Goal: Task Accomplishment & Management: Use online tool/utility

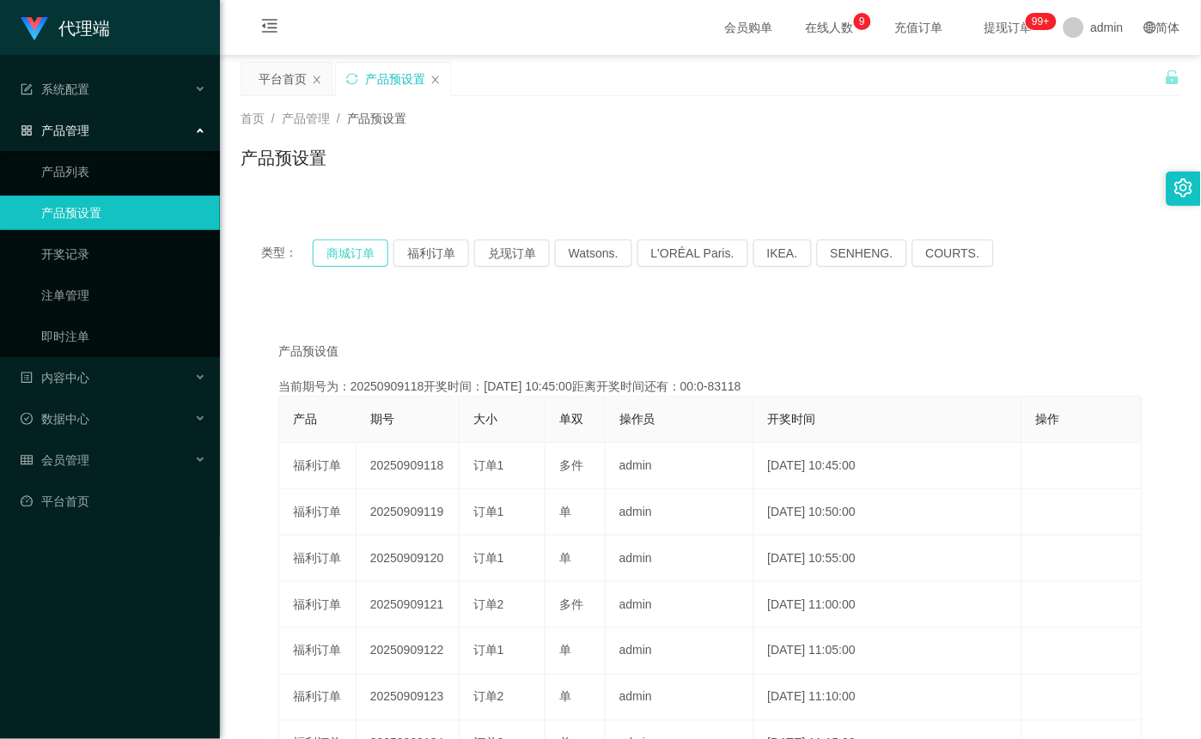
click at [353, 256] on button "商城订单" at bounding box center [351, 253] width 76 height 27
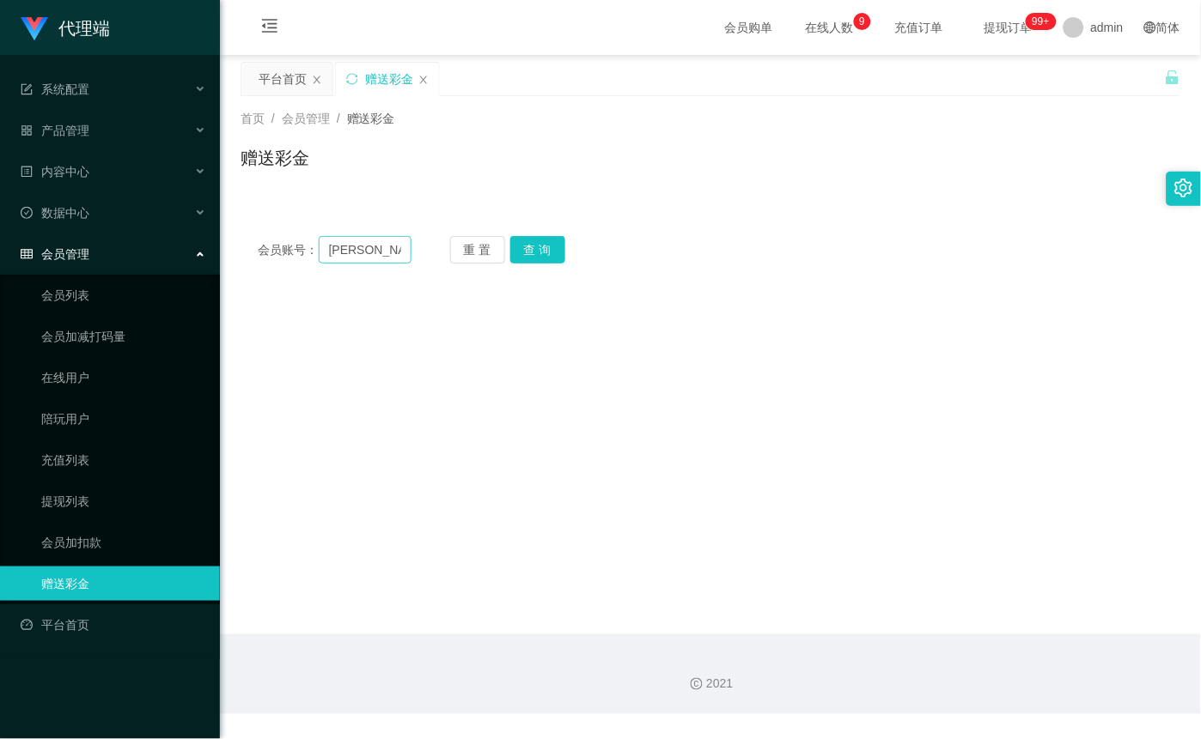
click at [392, 255] on input "Matthias" at bounding box center [365, 249] width 93 height 27
drag, startPoint x: 313, startPoint y: 243, endPoint x: 279, endPoint y: 239, distance: 34.6
click at [279, 239] on div "会员账号： Matthias" at bounding box center [335, 249] width 154 height 27
drag, startPoint x: 379, startPoint y: 249, endPoint x: 301, endPoint y: 247, distance: 77.3
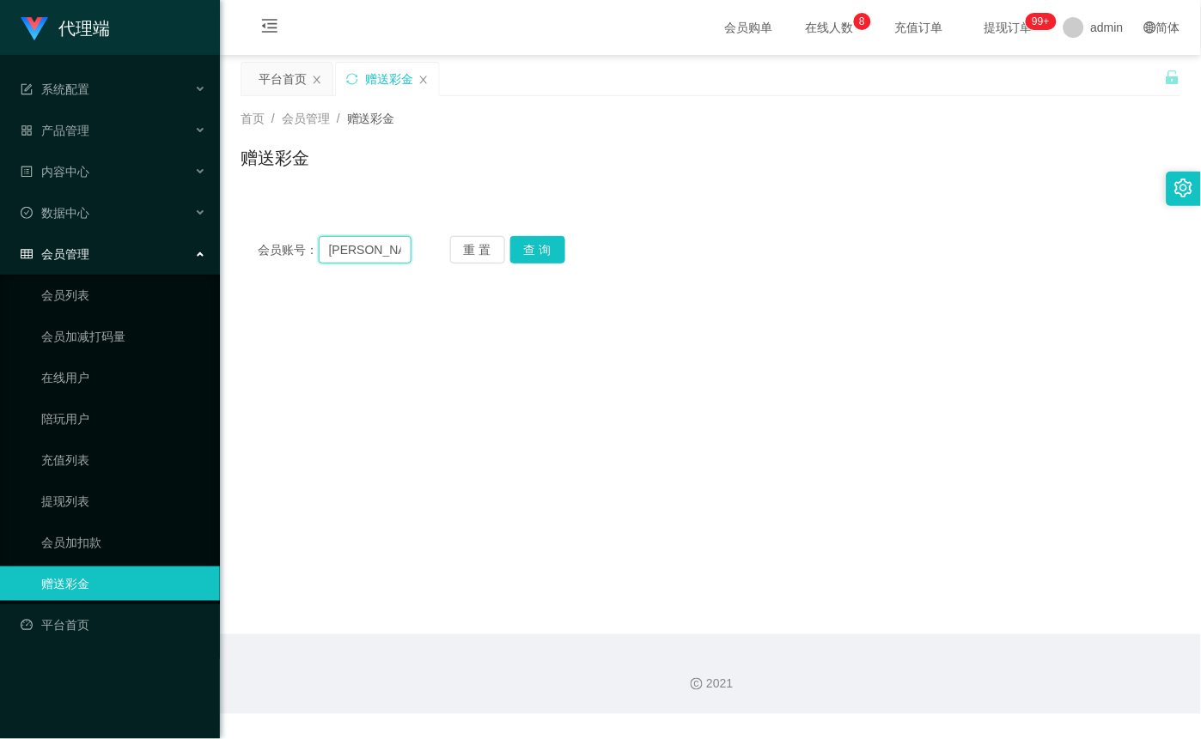
click at [301, 247] on div "会员账号： Matthias" at bounding box center [335, 249] width 154 height 27
type input "xufang"
click at [548, 249] on button "查 询" at bounding box center [537, 249] width 55 height 27
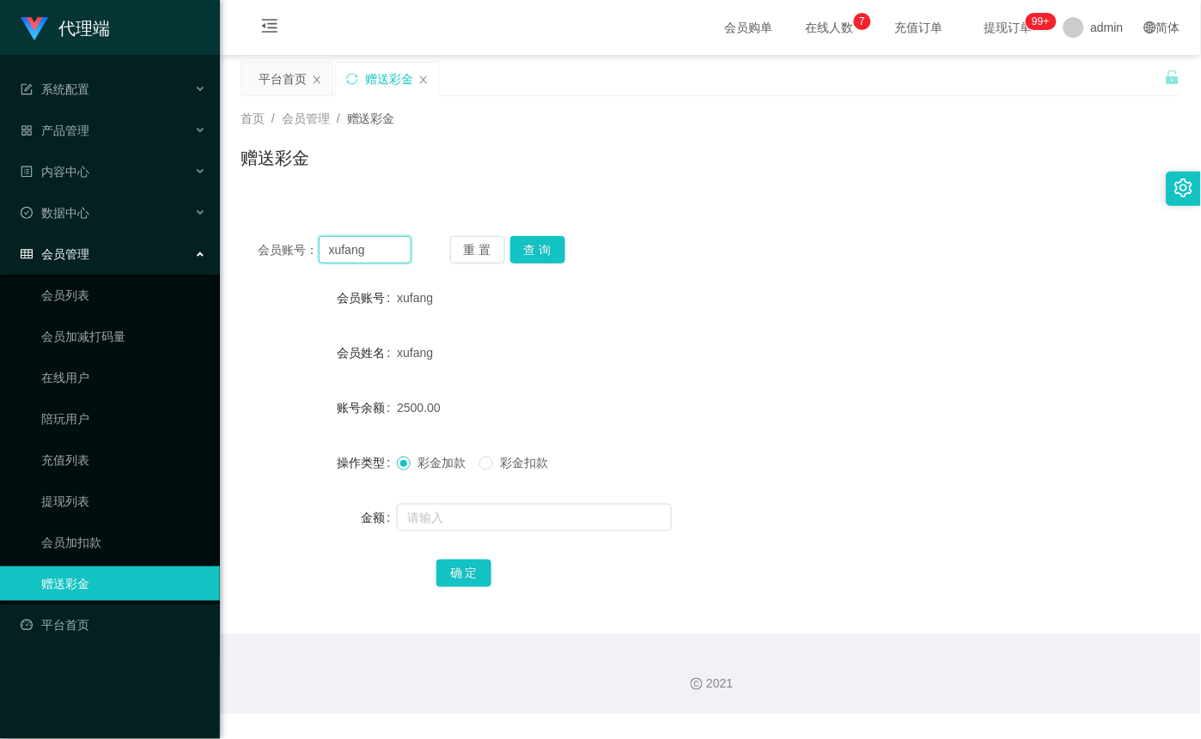
click at [379, 255] on input "xufang" at bounding box center [365, 249] width 93 height 27
click at [541, 254] on button "查 询" at bounding box center [537, 249] width 55 height 27
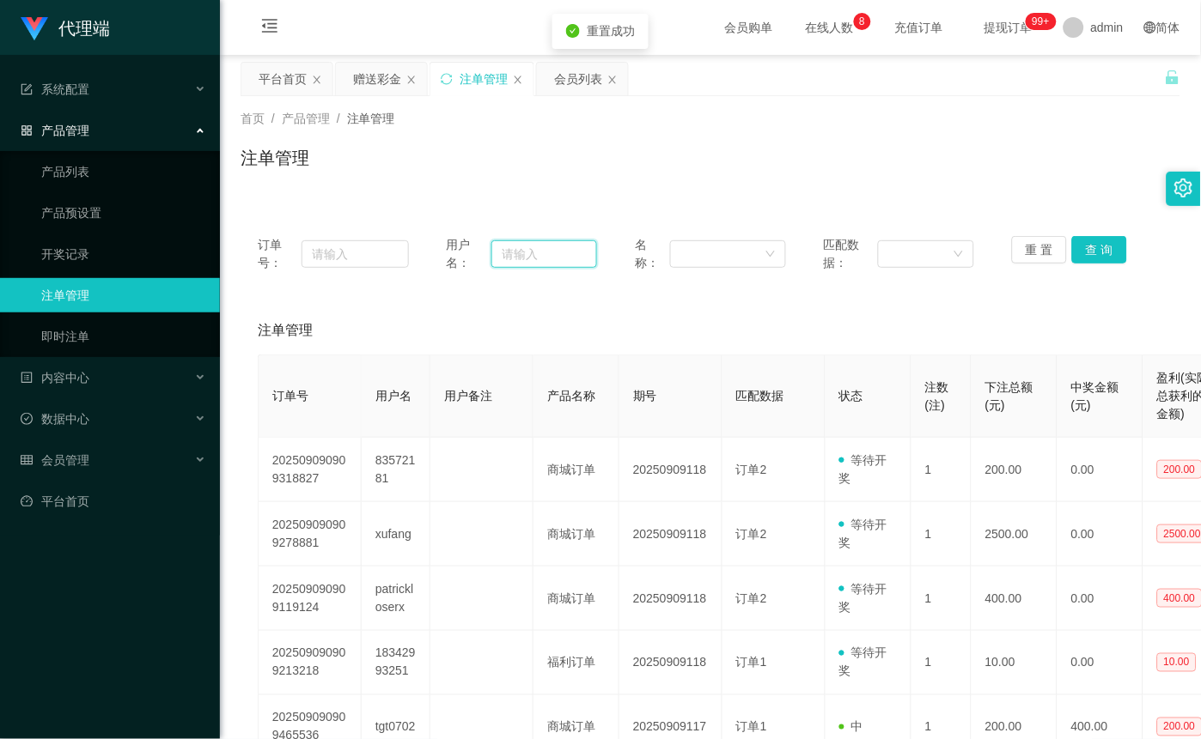
click at [550, 260] on input "text" at bounding box center [544, 253] width 106 height 27
paste input "xufang"
type input "xufang"
click at [1085, 253] on button "查 询" at bounding box center [1099, 249] width 55 height 27
